Goal: Book appointment/travel/reservation

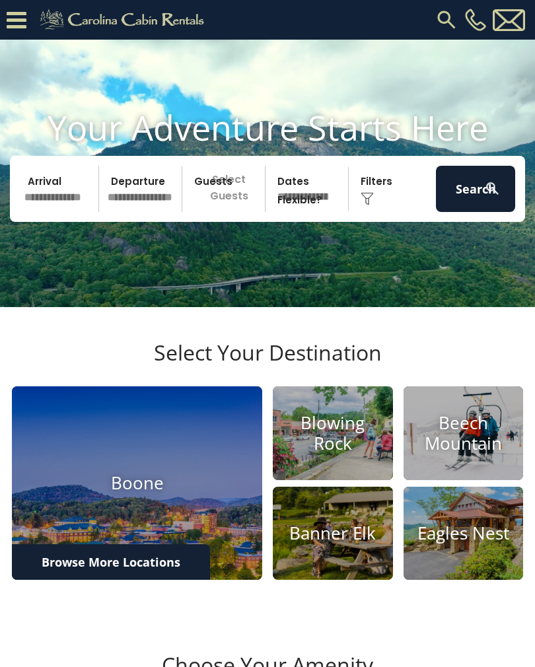
click at [52, 200] on input "text" at bounding box center [59, 189] width 79 height 46
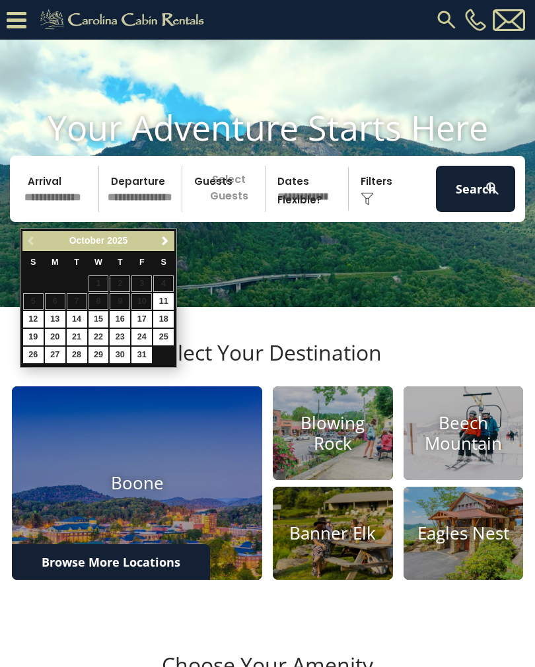
click at [96, 319] on link "15" at bounding box center [99, 319] width 20 height 17
type input "********"
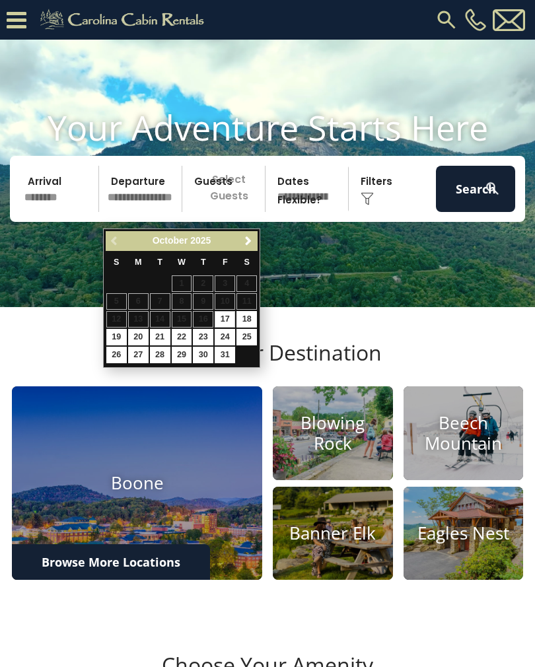
click at [248, 317] on link "18" at bounding box center [247, 319] width 20 height 17
type input "********"
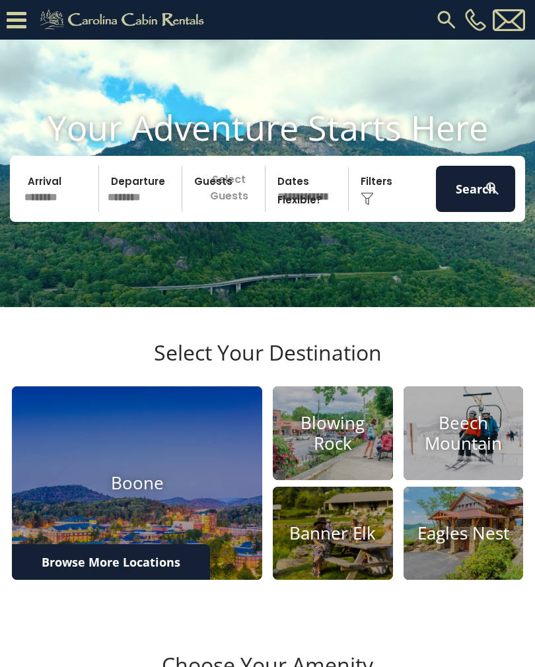
click at [241, 212] on p "Select Guests" at bounding box center [225, 189] width 79 height 46
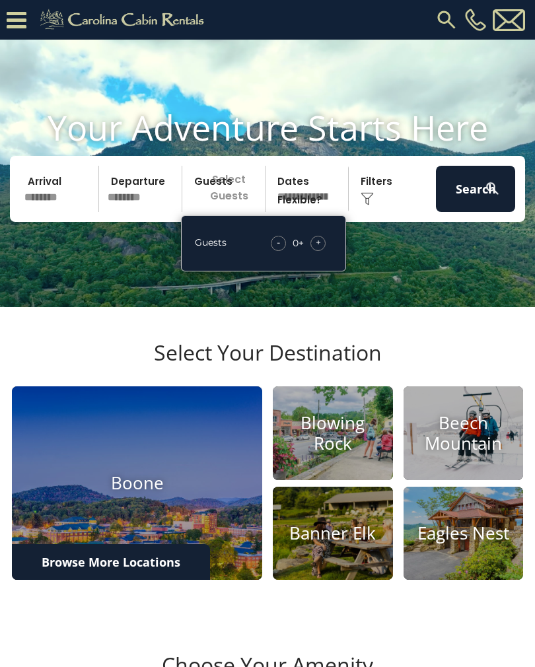
click at [321, 249] on span "+" at bounding box center [318, 242] width 5 height 13
click at [317, 249] on span "+" at bounding box center [318, 242] width 5 height 13
click at [318, 249] on span "+" at bounding box center [318, 242] width 5 height 13
click at [320, 249] on span "+" at bounding box center [318, 242] width 5 height 13
click at [402, 285] on video at bounding box center [267, 174] width 535 height 268
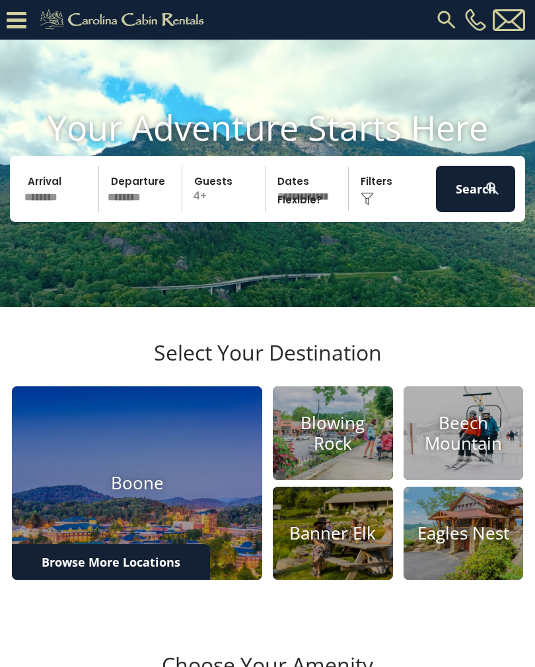
click at [319, 211] on select "**********" at bounding box center [309, 189] width 79 height 46
click at [482, 212] on button "Search" at bounding box center [475, 189] width 79 height 46
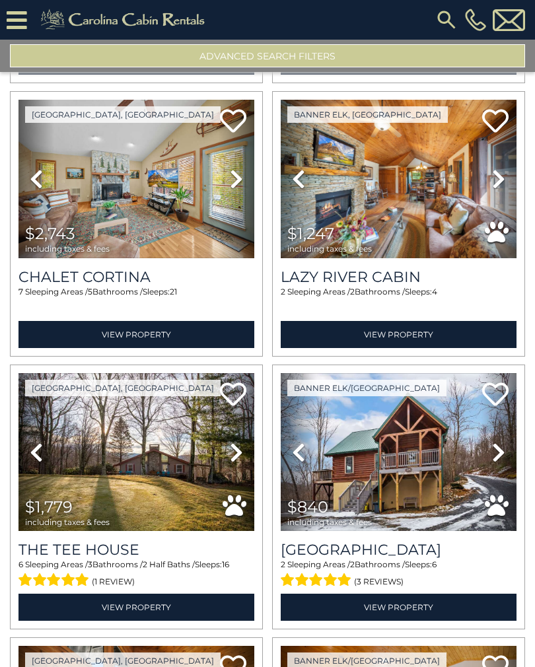
scroll to position [367, 0]
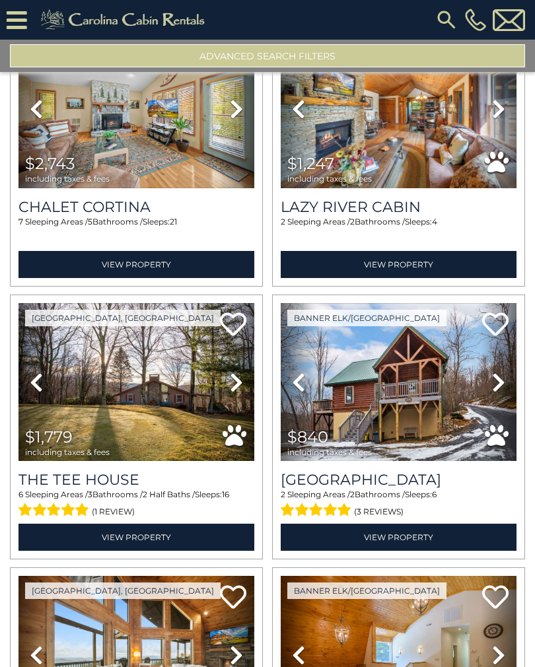
click at [438, 372] on img at bounding box center [399, 382] width 236 height 158
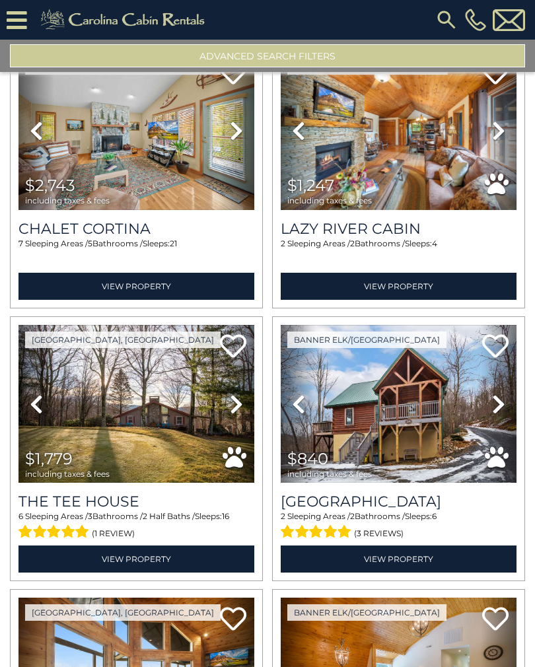
scroll to position [350, 0]
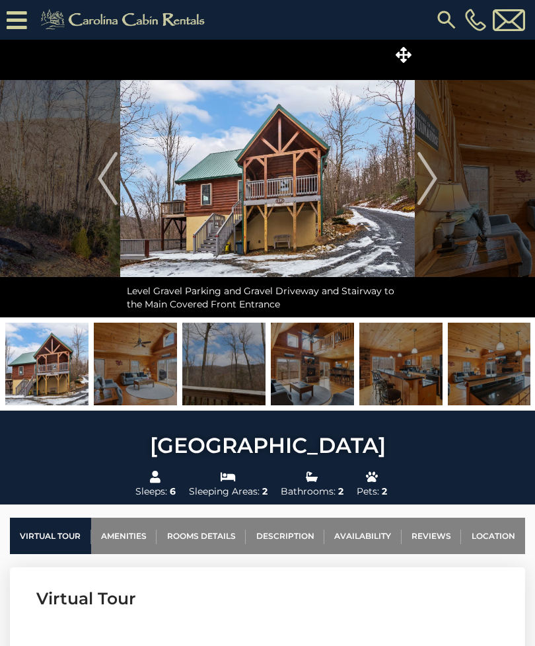
click at [138, 358] on img at bounding box center [135, 363] width 83 height 83
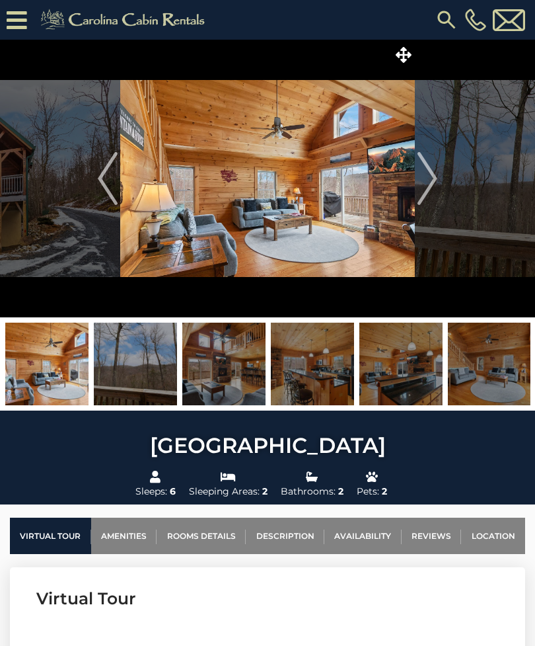
click at [237, 361] on img at bounding box center [223, 363] width 83 height 83
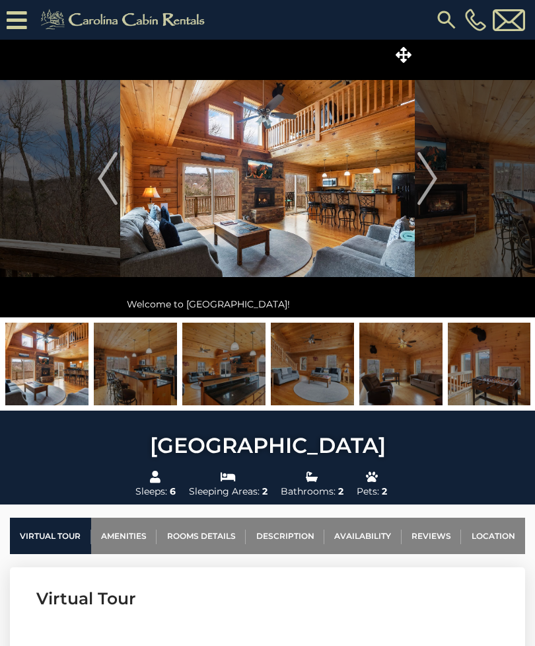
click at [236, 378] on img at bounding box center [223, 363] width 83 height 83
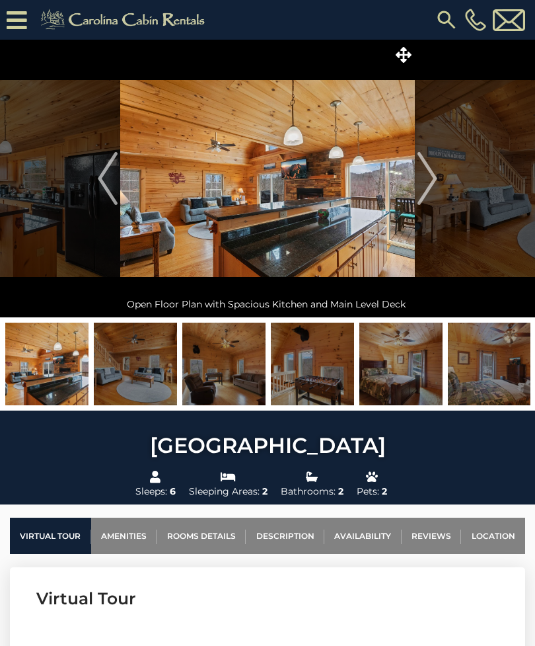
click at [256, 369] on img at bounding box center [223, 363] width 83 height 83
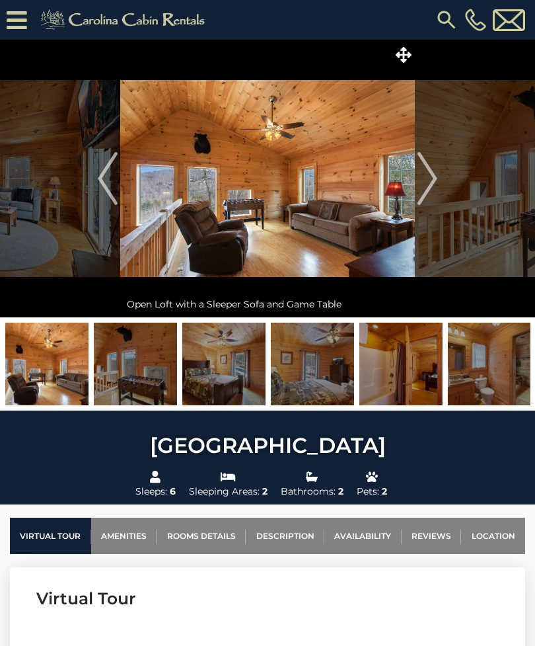
click at [310, 371] on img at bounding box center [312, 363] width 83 height 83
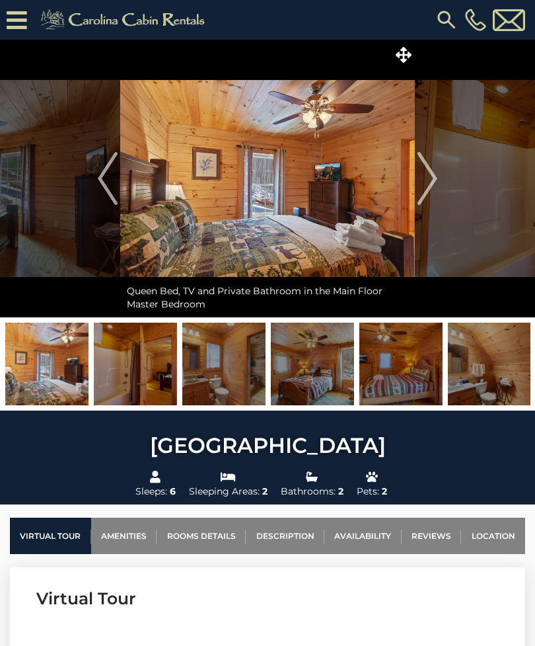
click at [331, 365] on img at bounding box center [312, 363] width 83 height 83
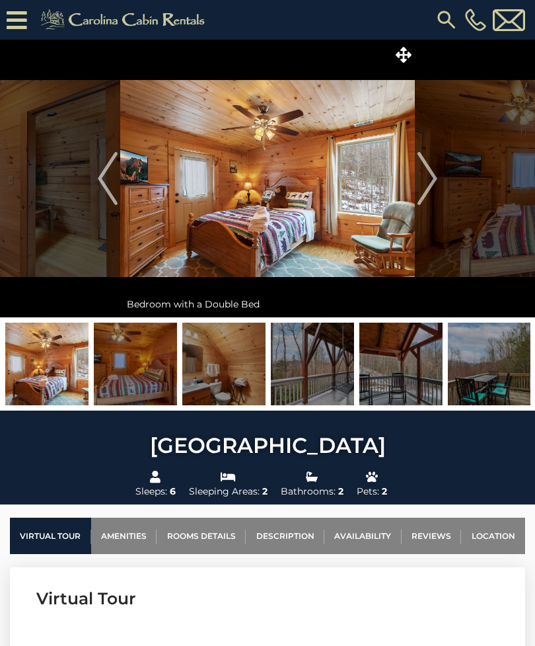
click at [324, 370] on img at bounding box center [312, 363] width 83 height 83
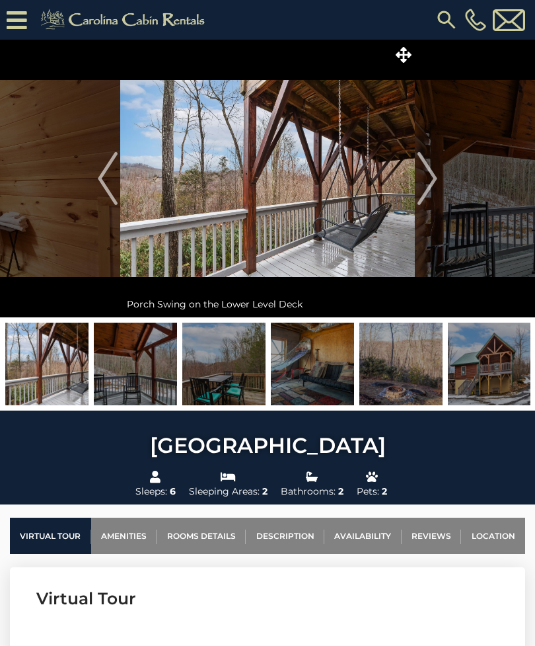
click at [398, 359] on img at bounding box center [400, 363] width 83 height 83
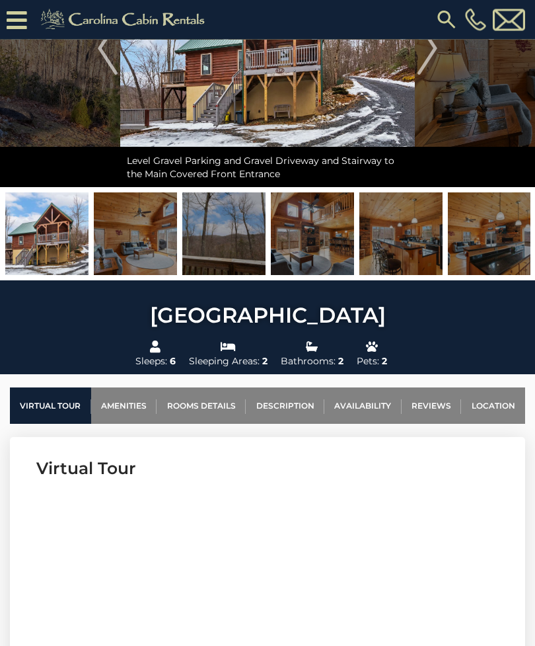
scroll to position [209, 0]
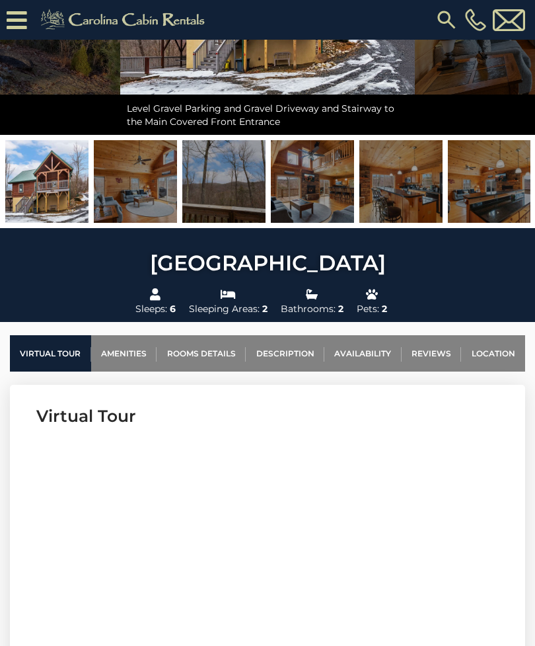
click at [507, 356] on link "Location" at bounding box center [493, 353] width 64 height 36
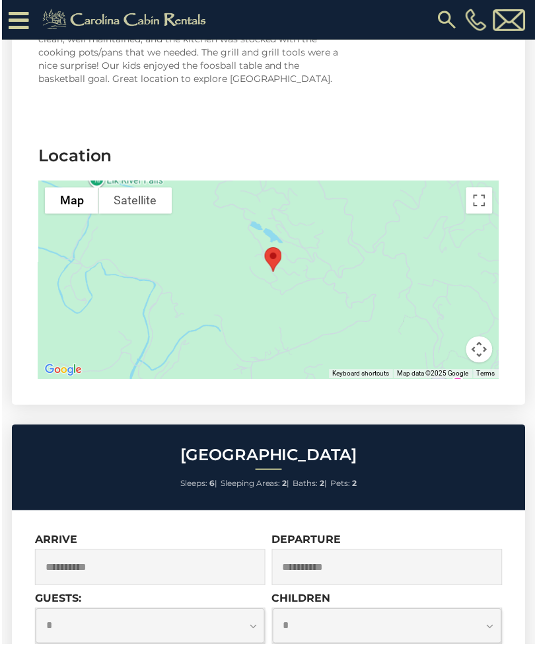
scroll to position [2999, 0]
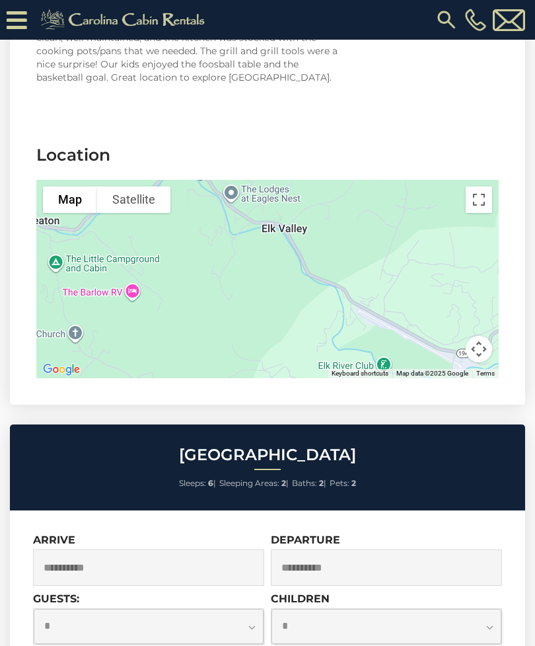
click at [377, 233] on div at bounding box center [267, 279] width 463 height 198
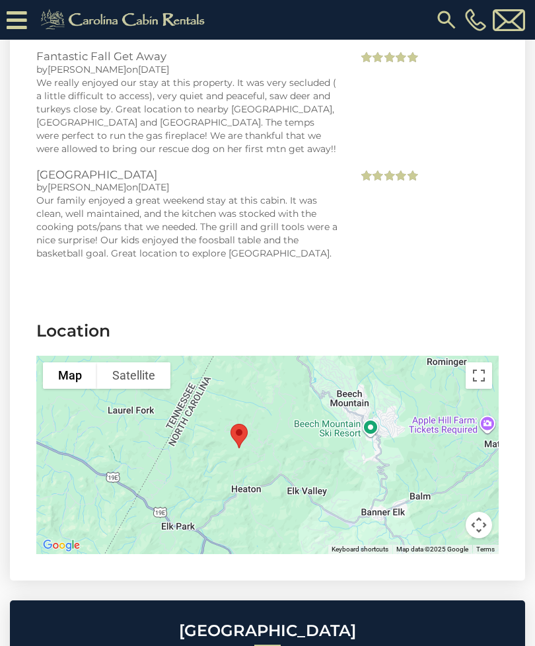
scroll to position [2848, 0]
